Goal: Task Accomplishment & Management: Use online tool/utility

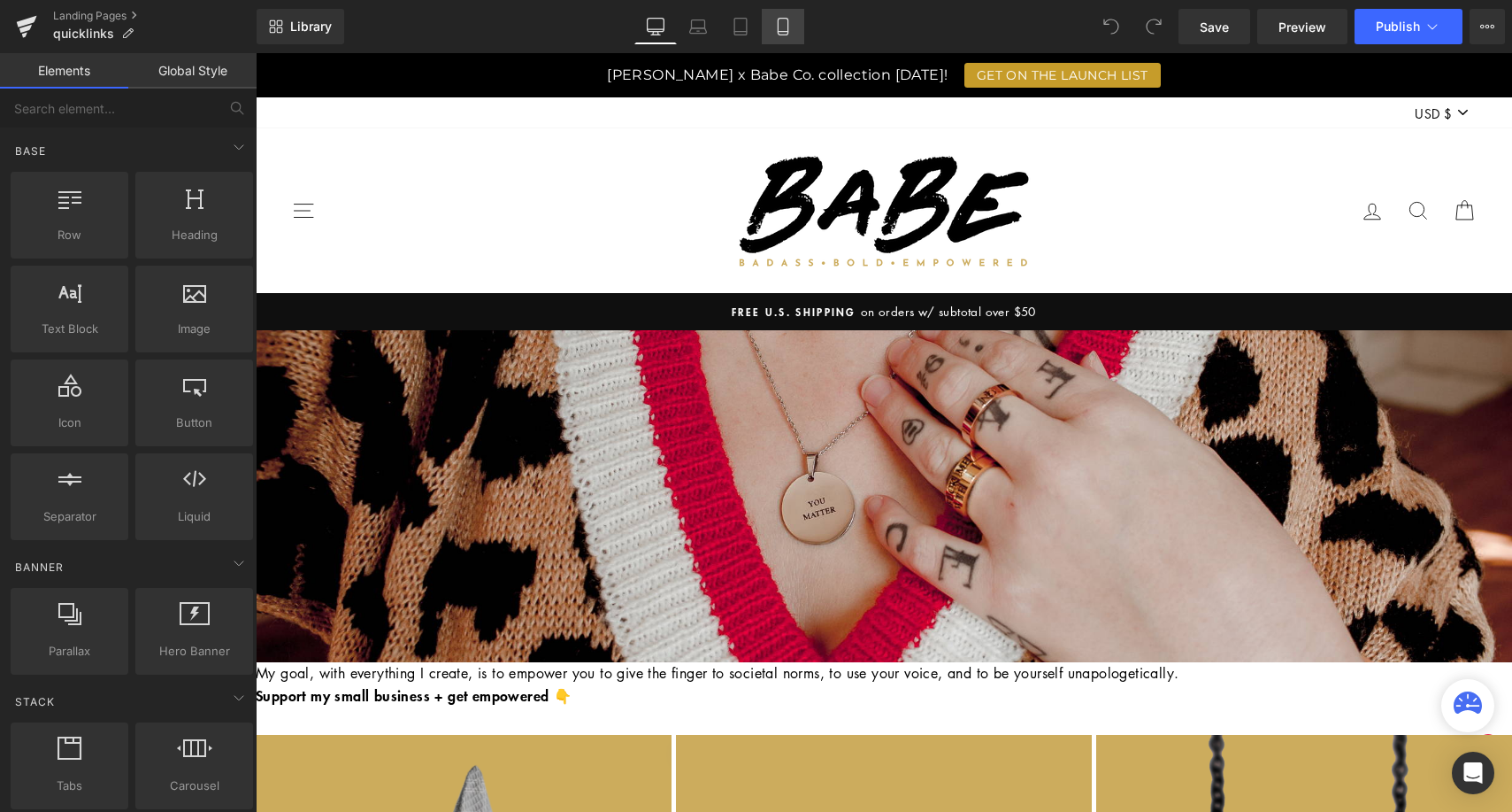
click at [789, 21] on icon at bounding box center [783, 27] width 18 height 18
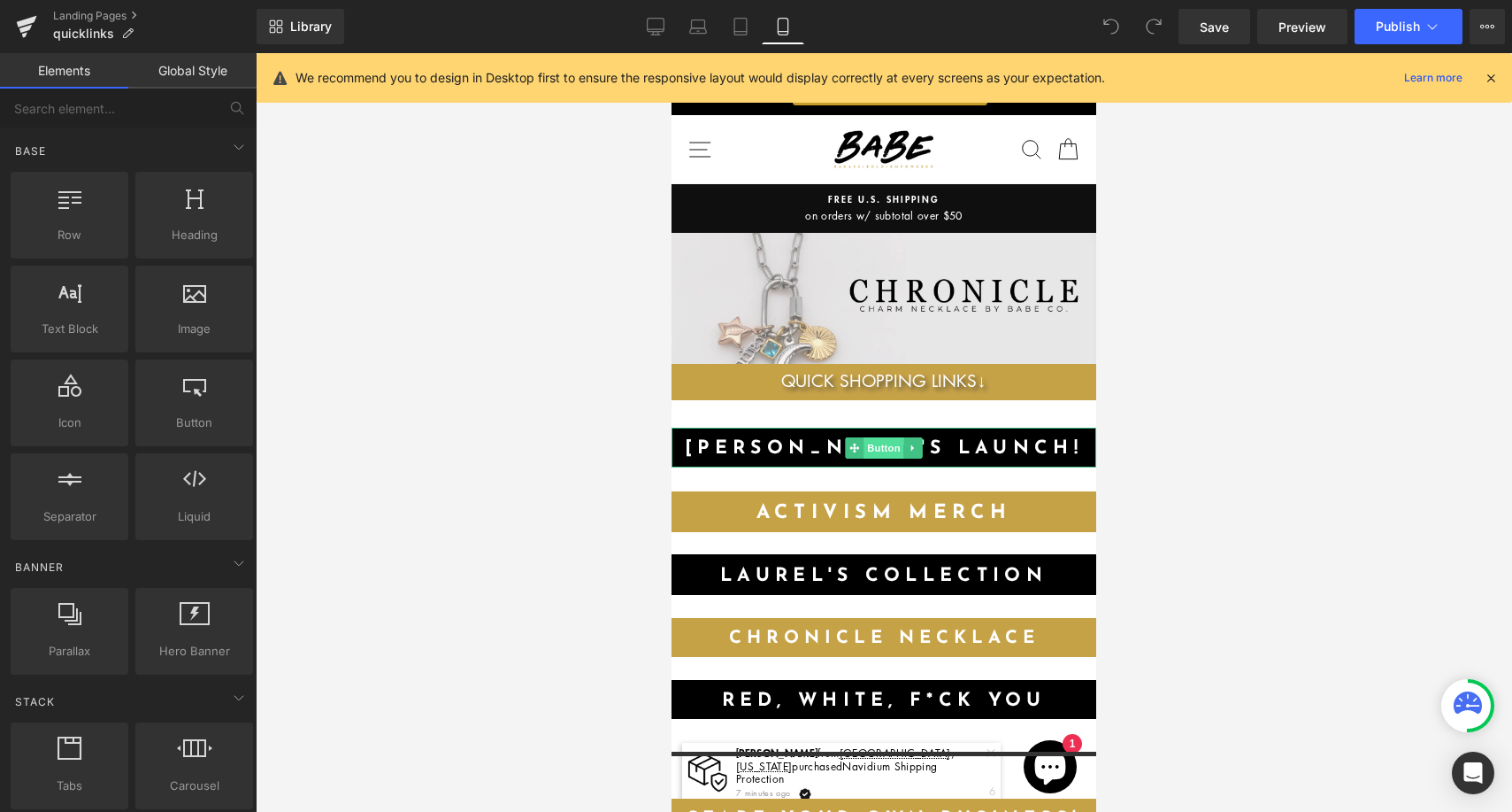
click at [888, 441] on span "Button" at bounding box center [884, 448] width 40 height 22
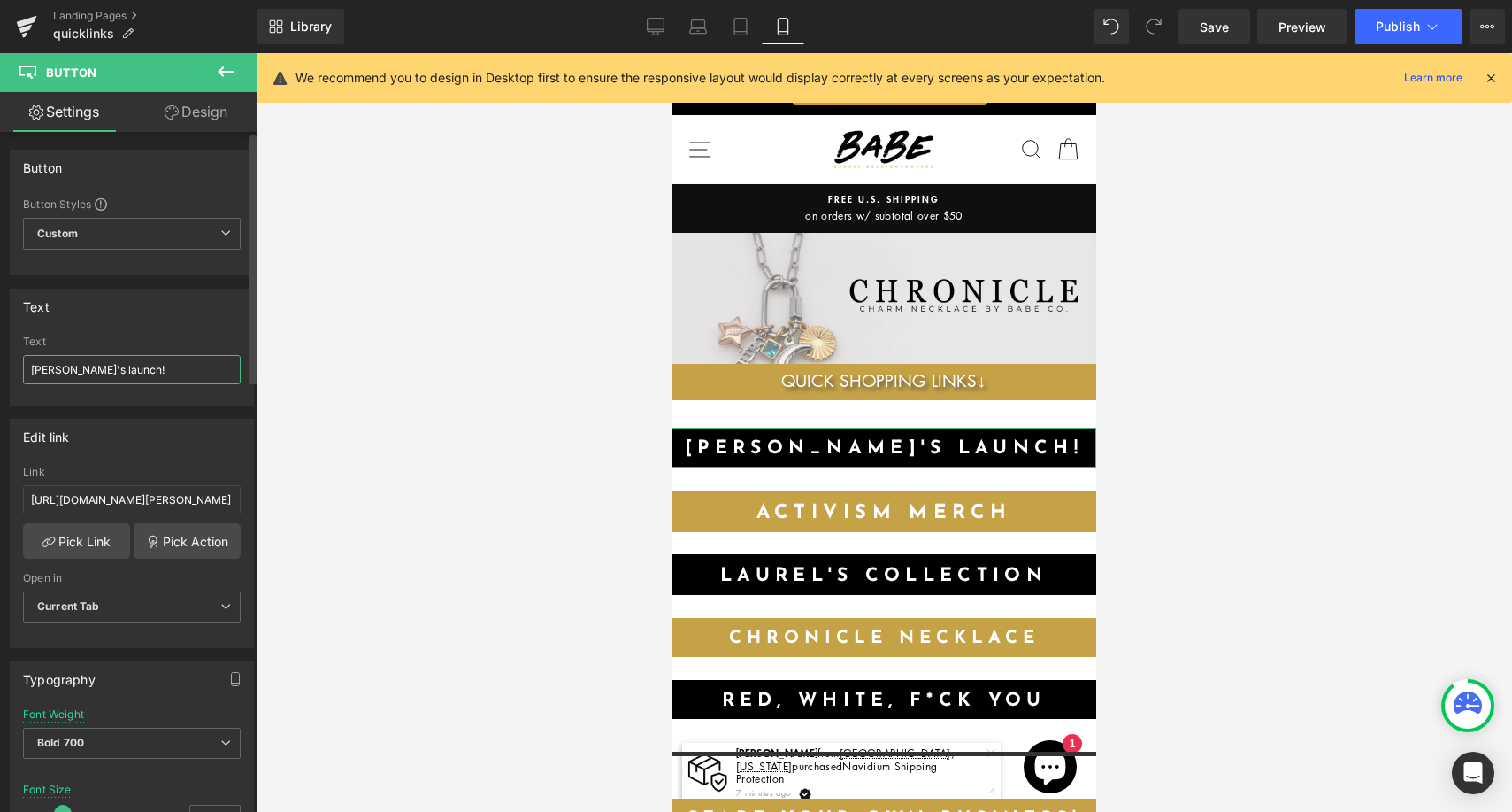
drag, startPoint x: 70, startPoint y: 369, endPoint x: 205, endPoint y: 369, distance: 135.0
click at [206, 369] on input "[PERSON_NAME]'s launch!" at bounding box center [132, 369] width 218 height 29
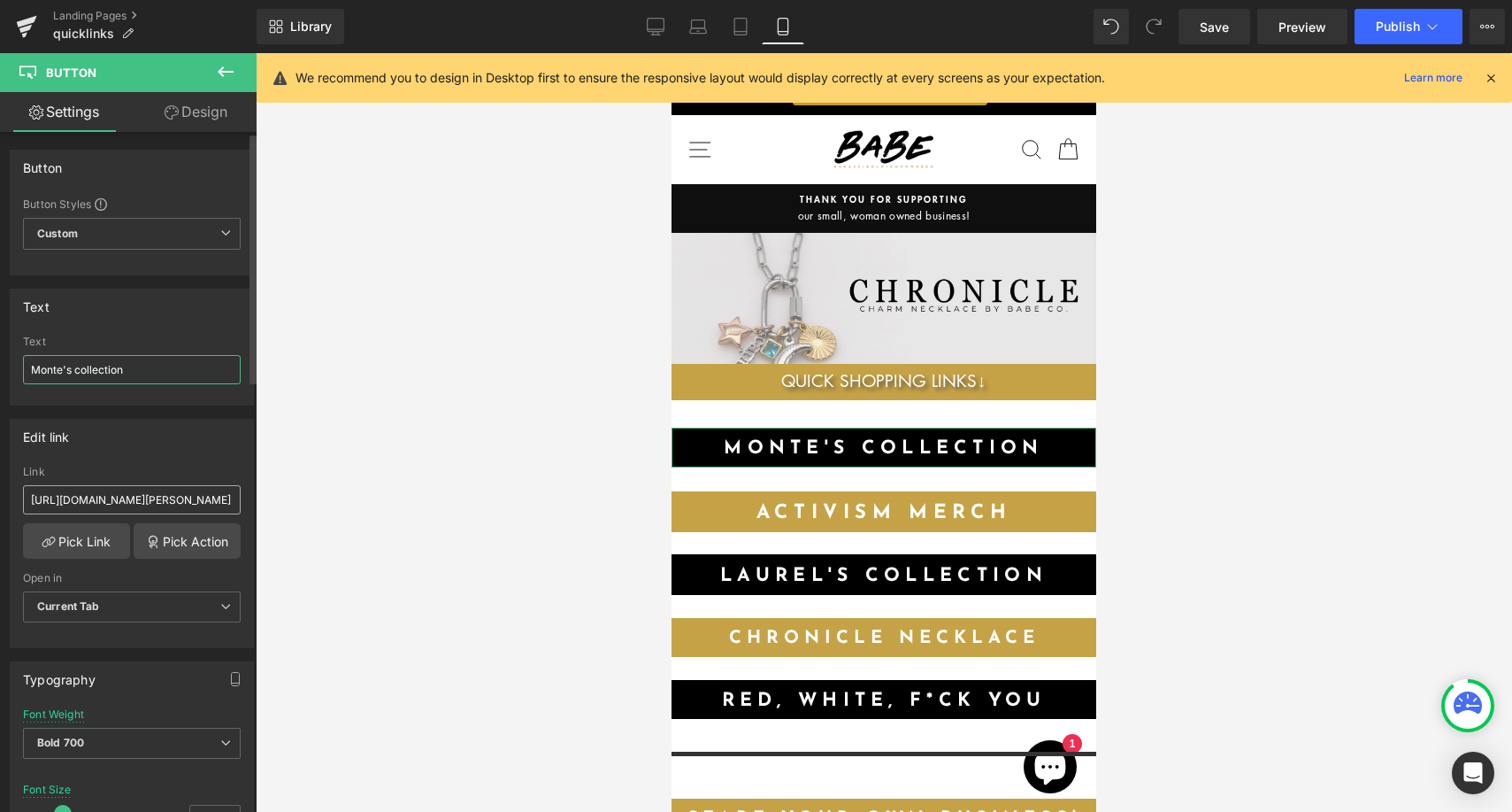
type input "Monte's collection"
drag, startPoint x: 154, startPoint y: 502, endPoint x: 322, endPoint y: 513, distance: 168.4
click at [322, 513] on div "Button You are previewing how the will restyle your page. You can not edit Elem…" at bounding box center [756, 420] width 1512 height 842
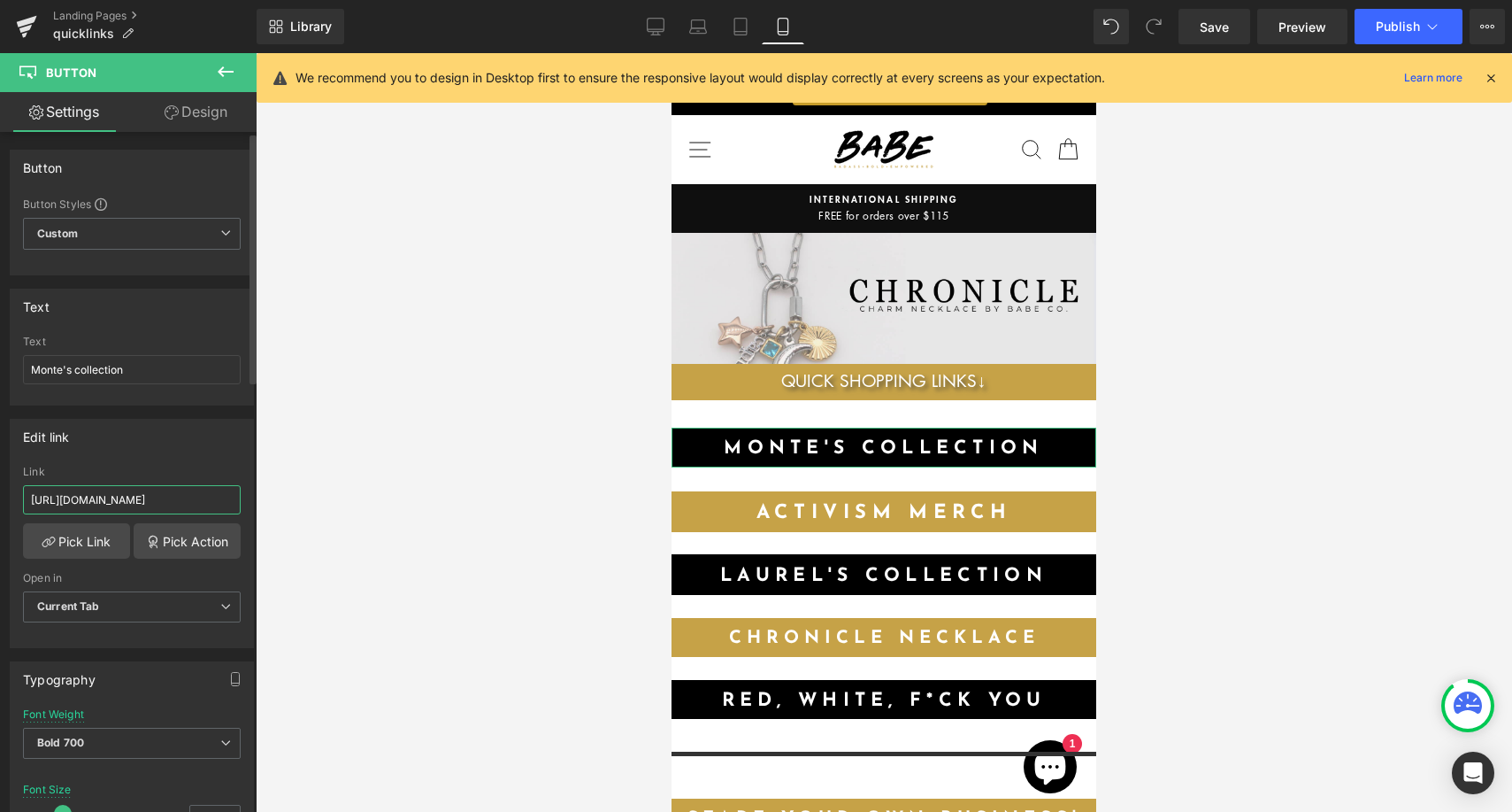
click at [202, 497] on input "[URL][DOMAIN_NAME]" at bounding box center [132, 500] width 218 height 29
type input "[URL][DOMAIN_NAME]"
